Goal: Task Accomplishment & Management: Use online tool/utility

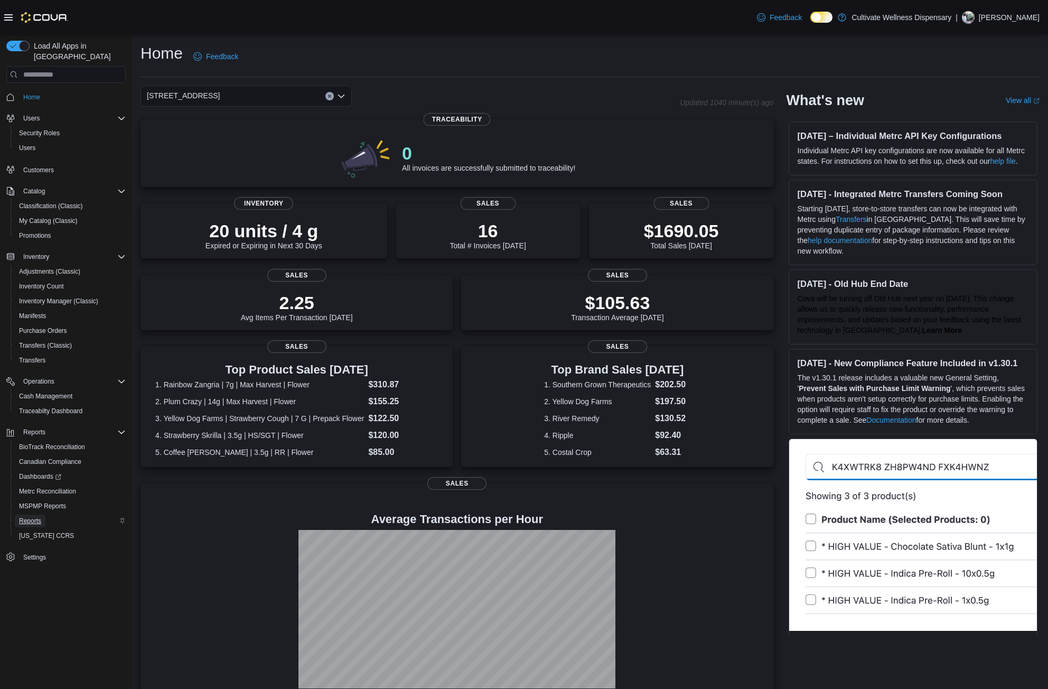
click at [26, 517] on span "Reports" at bounding box center [30, 521] width 22 height 8
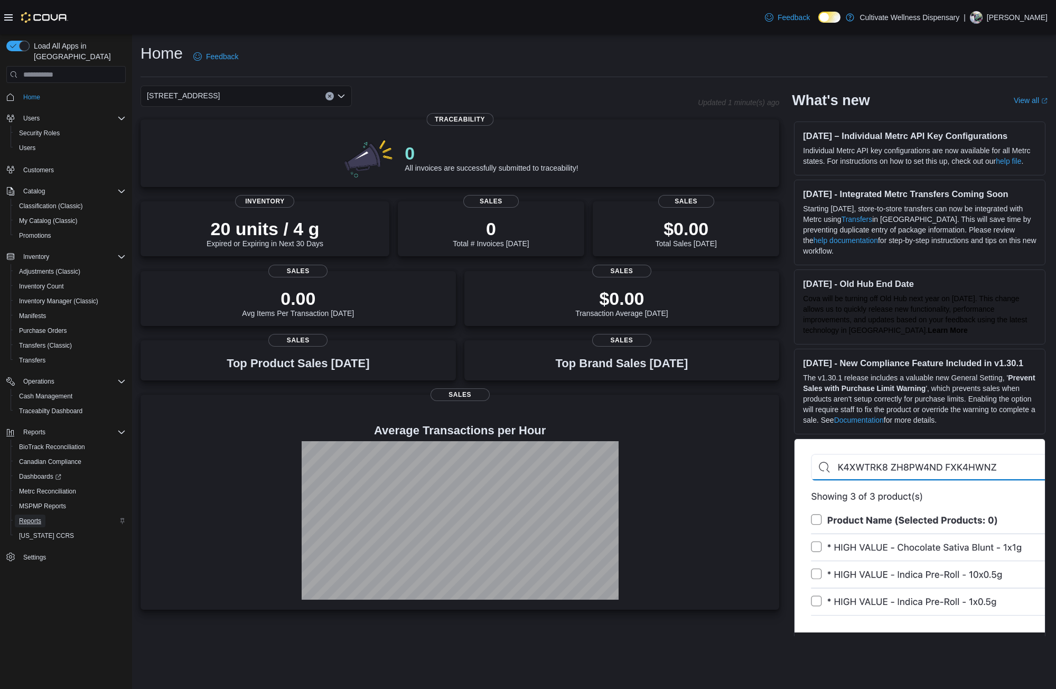
click at [31, 517] on span "Reports" at bounding box center [30, 521] width 22 height 8
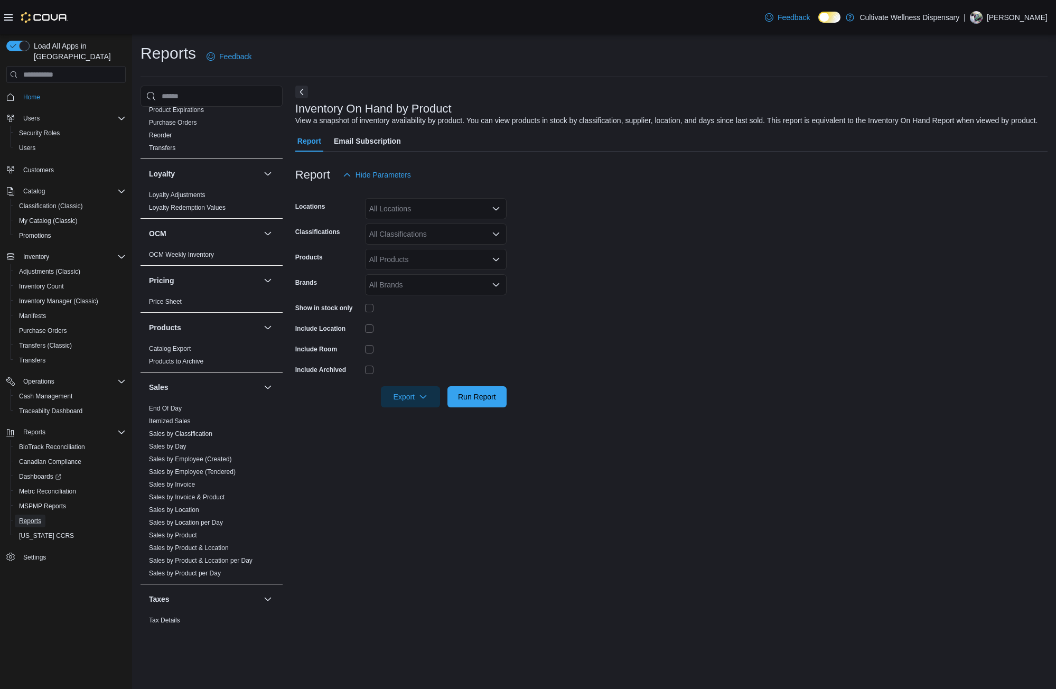
scroll to position [687, 0]
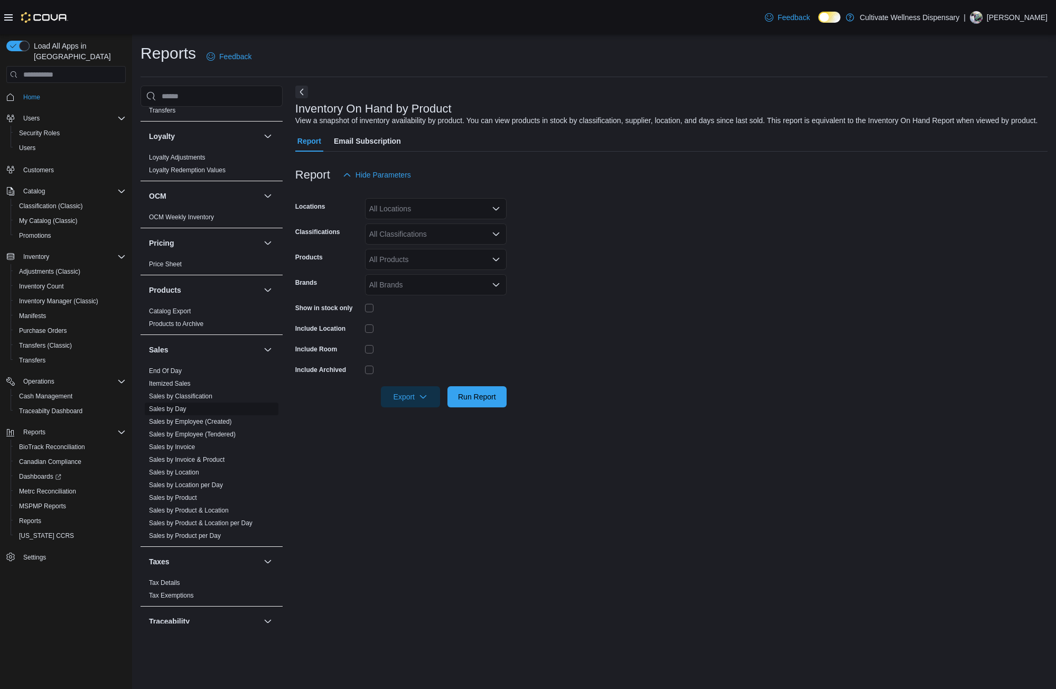
click at [192, 403] on span "Sales by Day" at bounding box center [212, 409] width 134 height 13
click at [178, 405] on link "Sales by Day" at bounding box center [168, 408] width 38 height 7
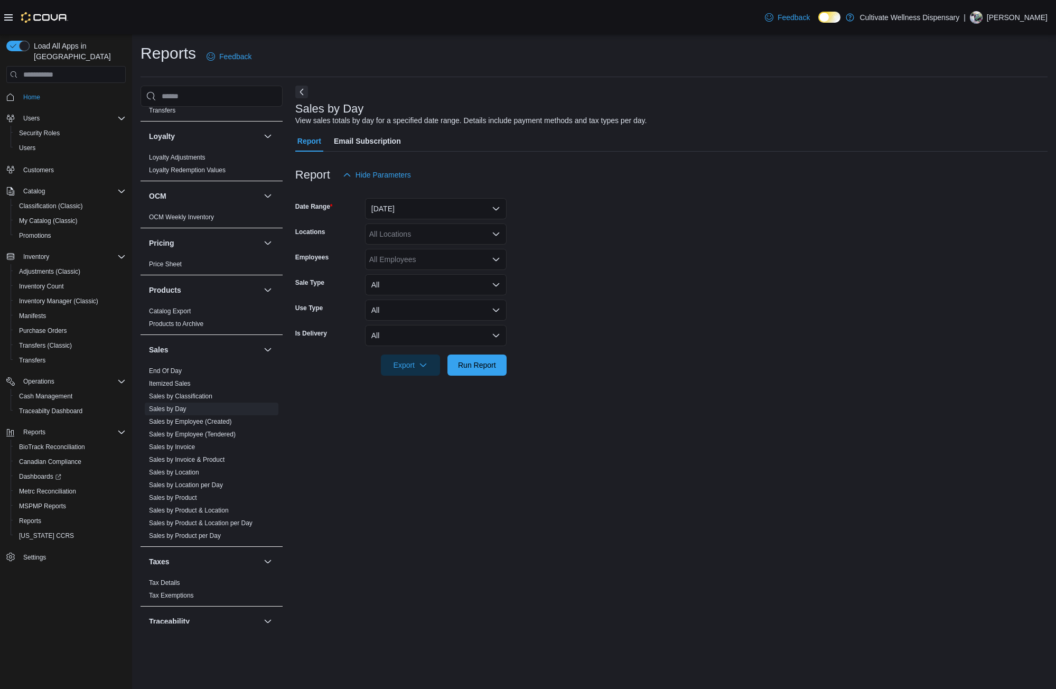
click at [450, 237] on div "All Locations" at bounding box center [436, 233] width 142 height 21
drag, startPoint x: 611, startPoint y: 256, endPoint x: 591, endPoint y: 284, distance: 34.3
click at [611, 257] on form "Date Range Yesterday Locations All Locations Combo box. Selected. Combo box inp…" at bounding box center [671, 280] width 752 height 190
click at [490, 365] on span "Run Report" at bounding box center [477, 364] width 38 height 11
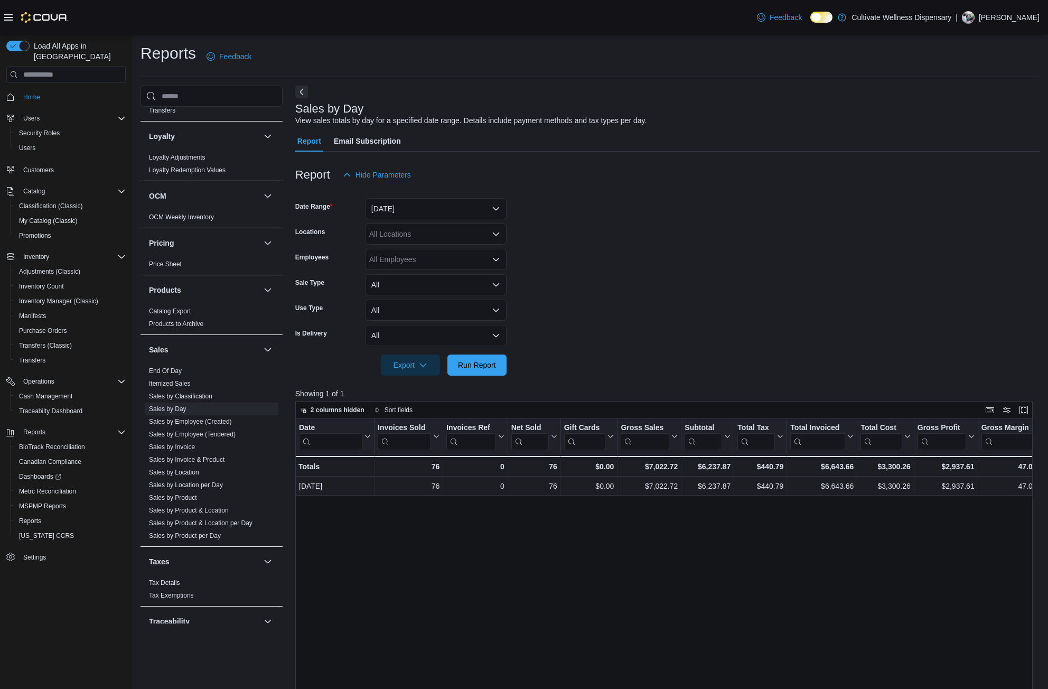
click at [493, 230] on icon "Open list of options" at bounding box center [496, 234] width 8 height 8
click at [461, 283] on span "6690 U.S. Hwy 98 Hattiesburg, MS 39402" at bounding box center [424, 282] width 73 height 11
click at [464, 357] on span "Run Report" at bounding box center [477, 364] width 46 height 21
click at [203, 481] on link "Sales by Location per Day" at bounding box center [186, 484] width 74 height 7
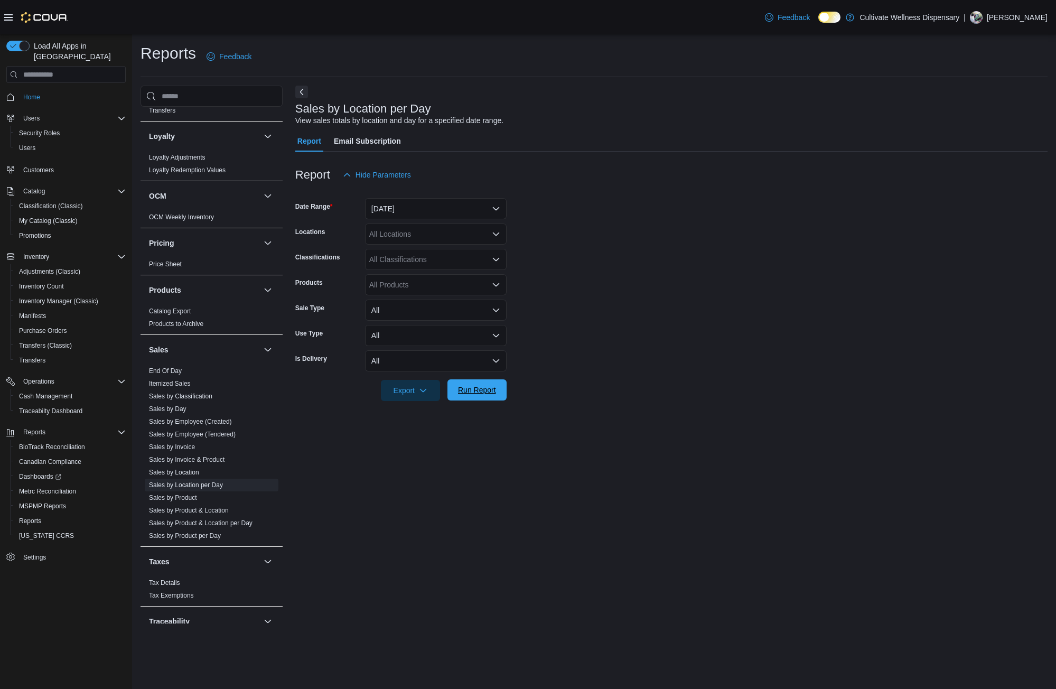
click at [472, 399] on span "Run Report" at bounding box center [477, 389] width 46 height 21
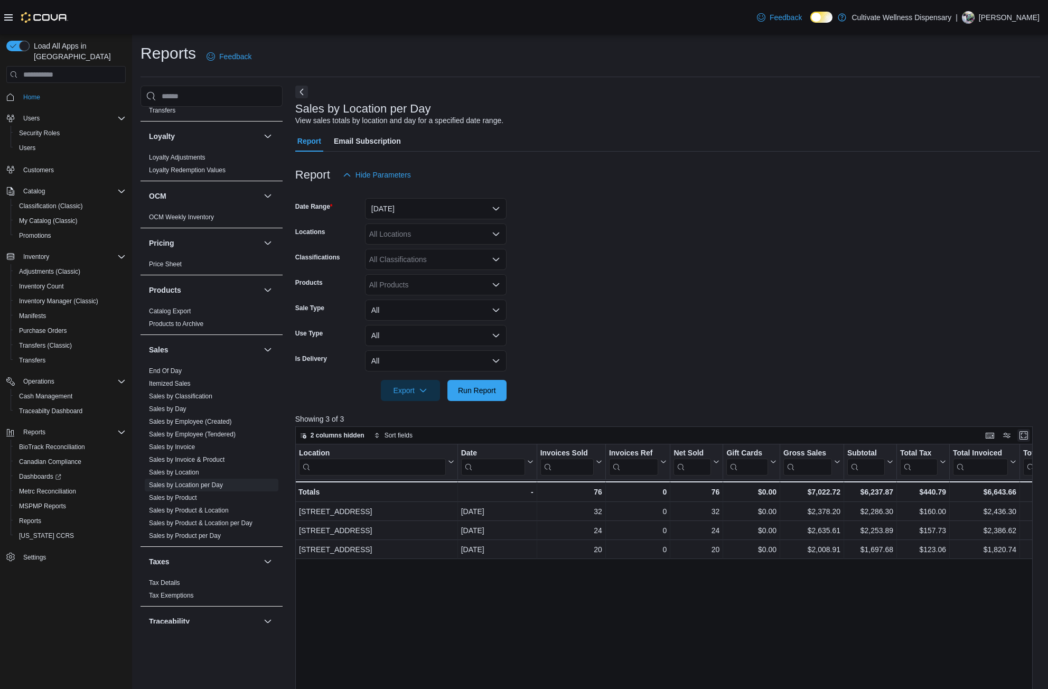
click at [1030, 438] on button "Enter fullscreen" at bounding box center [1024, 435] width 13 height 13
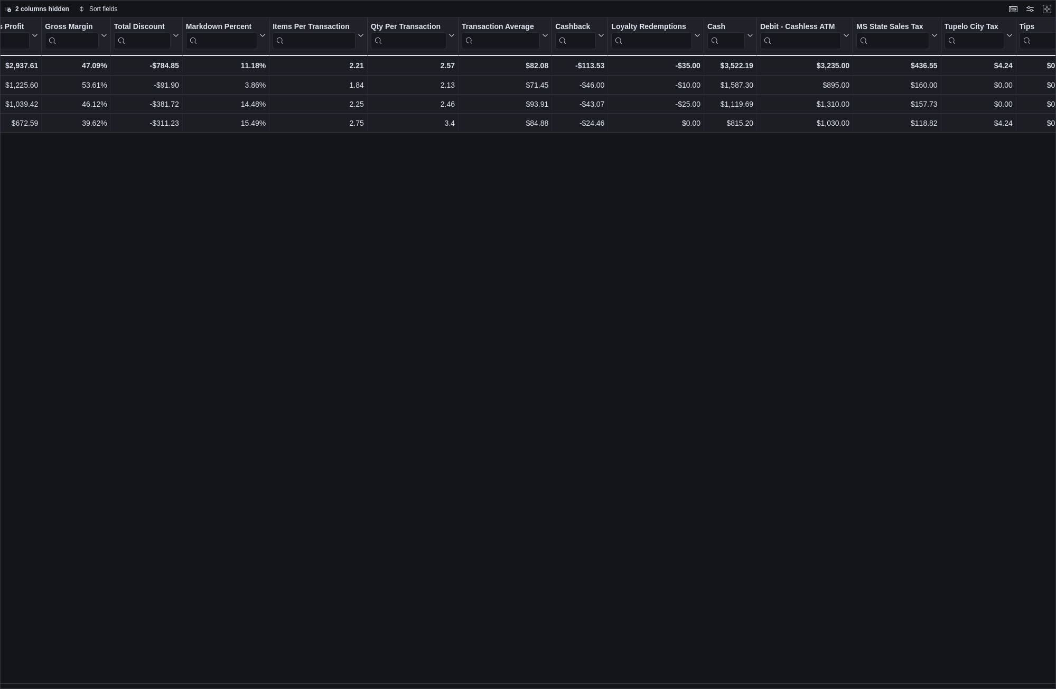
scroll to position [0, 817]
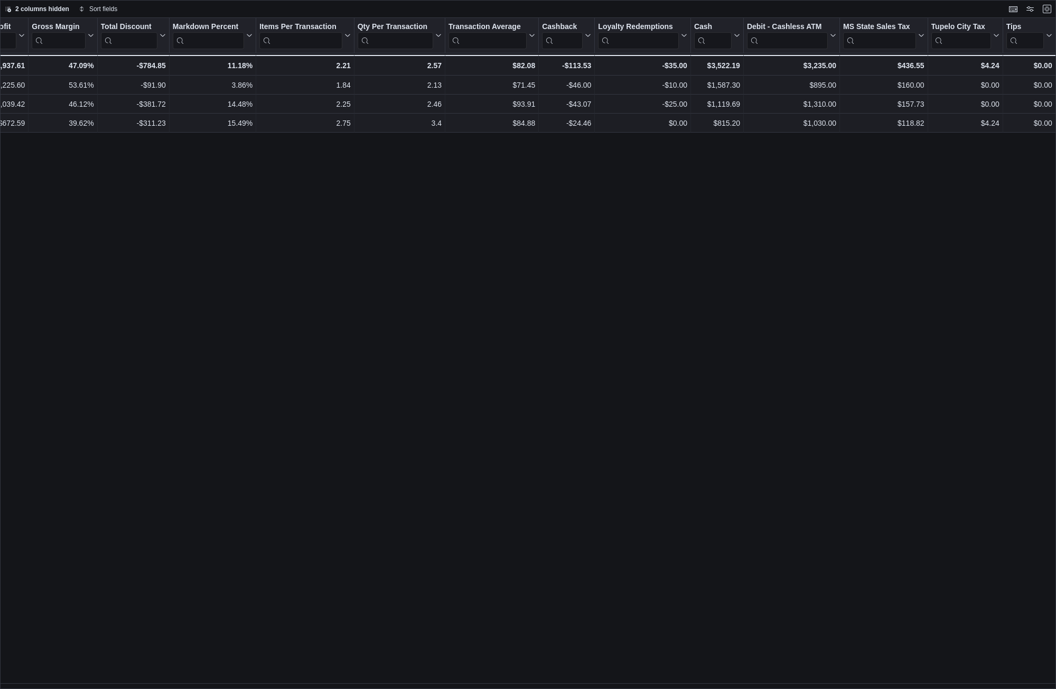
drag, startPoint x: 984, startPoint y: 643, endPoint x: 916, endPoint y: 661, distance: 70.5
click at [917, 660] on div "Location Click to view column header actions Date Click to view column header a…" at bounding box center [528, 353] width 1056 height 671
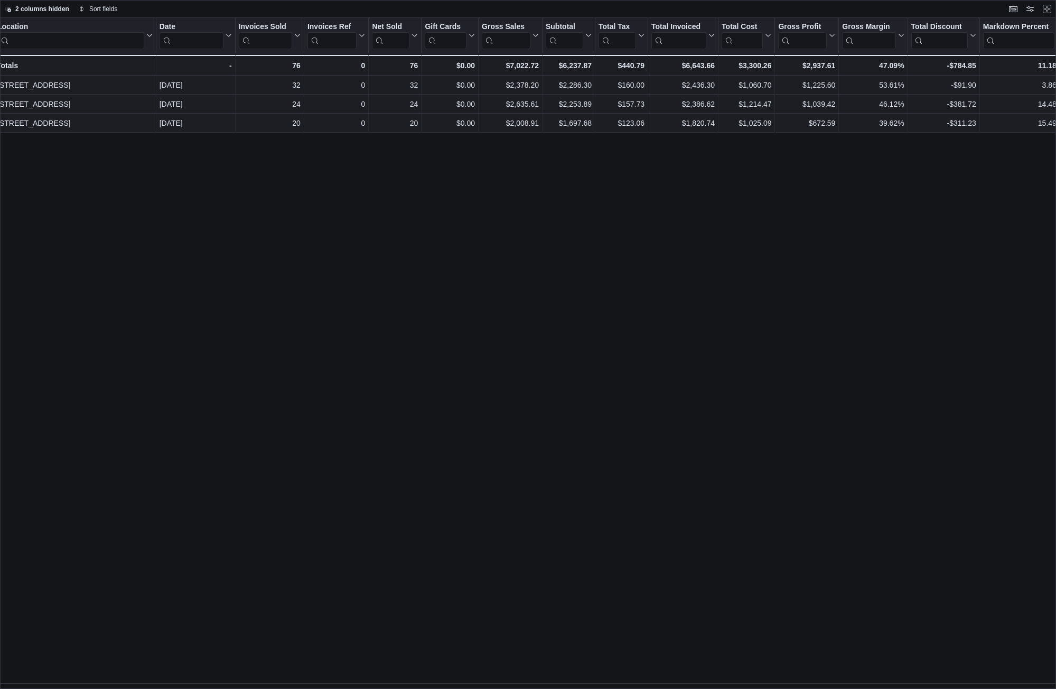
scroll to position [0, 0]
